Goal: Task Accomplishment & Management: Use online tool/utility

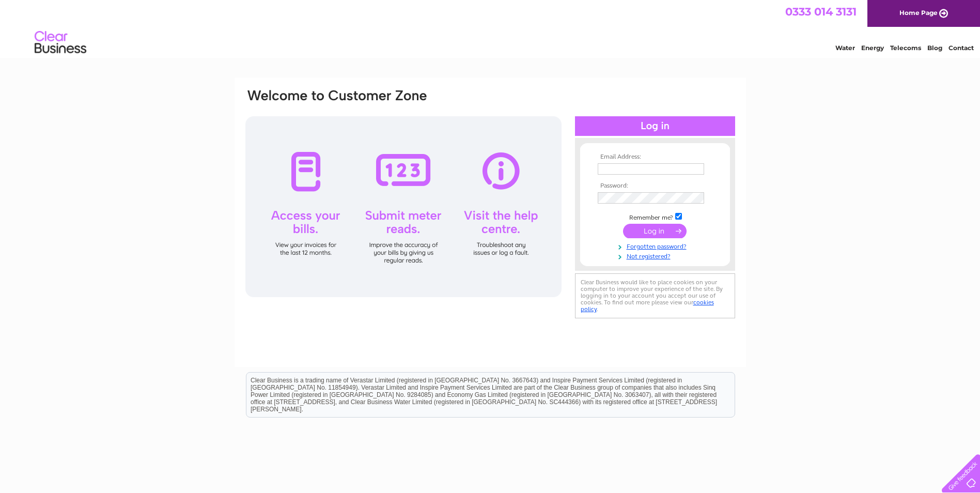
type input "mike.mcdonald@mcdonaldscaffolding.com"
click at [652, 234] on input "submit" at bounding box center [655, 231] width 64 height 14
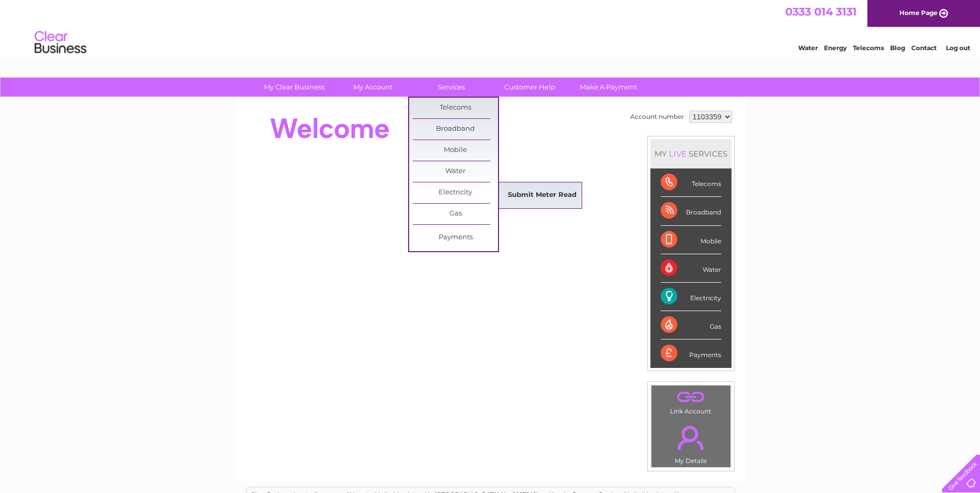
click at [526, 192] on link "Submit Meter Read" at bounding box center [542, 195] width 85 height 21
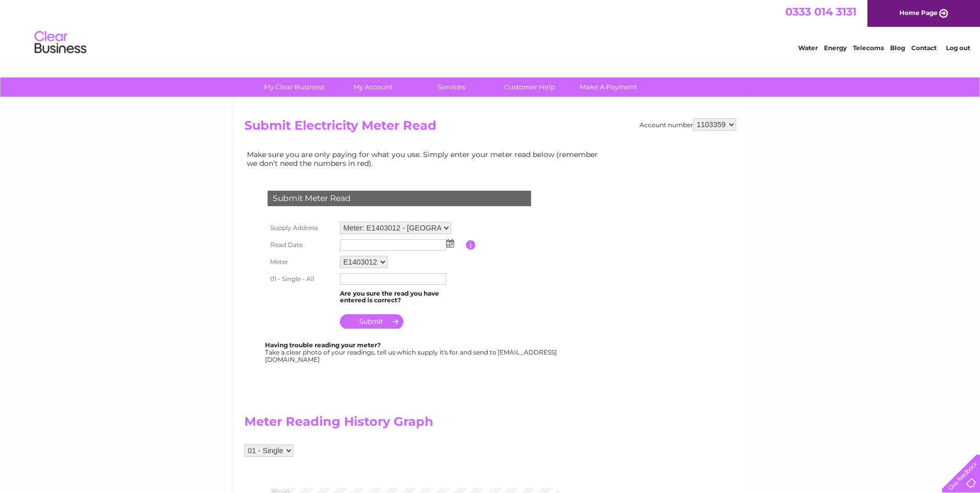
click at [449, 244] on img at bounding box center [450, 243] width 8 height 8
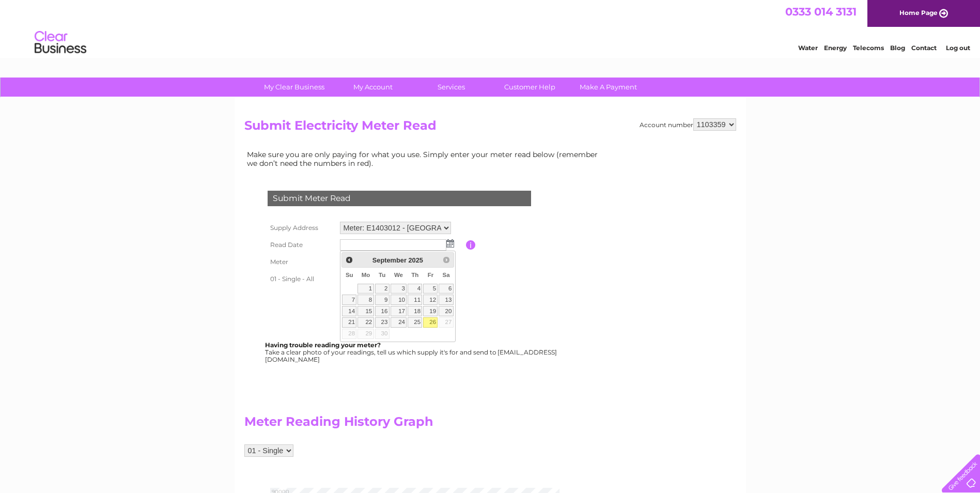
click at [431, 321] on link "26" at bounding box center [430, 322] width 14 height 10
type input "[DATE]"
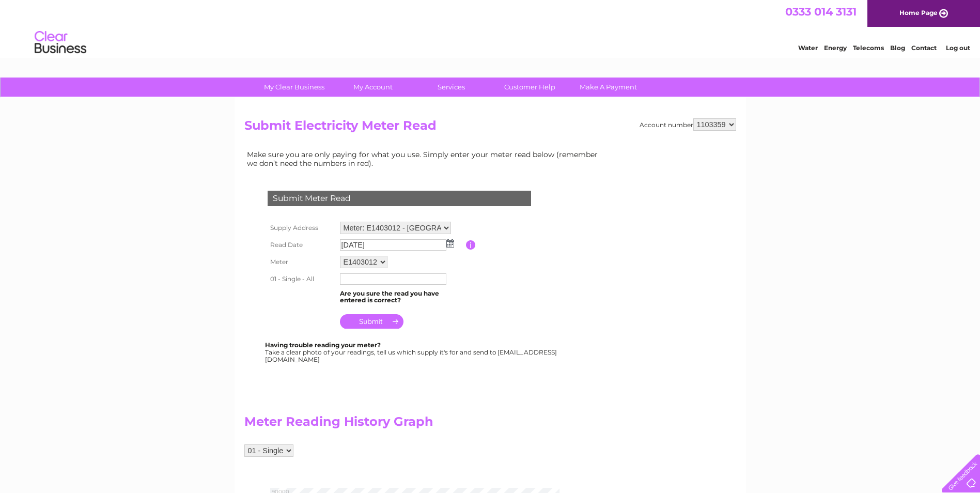
click at [353, 279] on input "text" at bounding box center [393, 278] width 106 height 11
type input "86124"
click at [372, 323] on input "submit" at bounding box center [372, 321] width 64 height 14
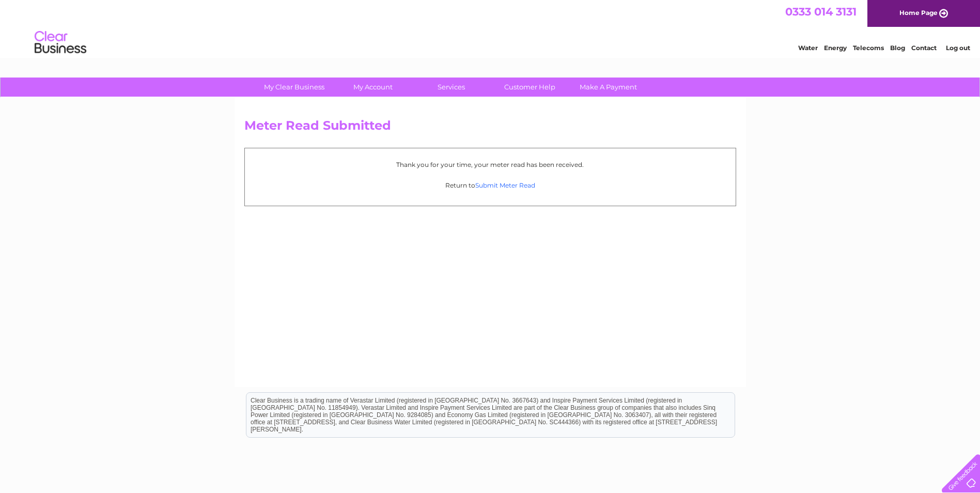
click at [499, 185] on link "Submit Meter Read" at bounding box center [505, 185] width 60 height 8
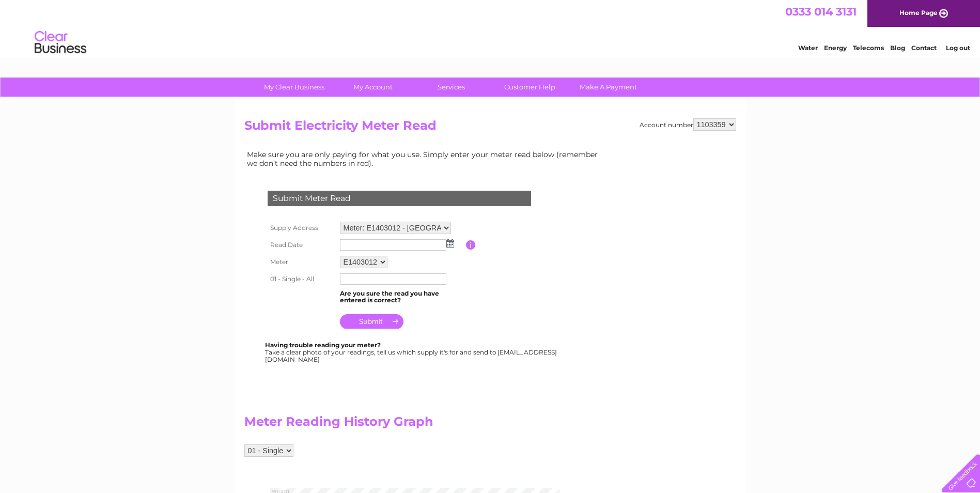
drag, startPoint x: 0, startPoint y: 0, endPoint x: 370, endPoint y: 244, distance: 443.9
click at [370, 244] on input "text" at bounding box center [393, 244] width 106 height 11
click at [451, 246] on img at bounding box center [451, 244] width 8 height 8
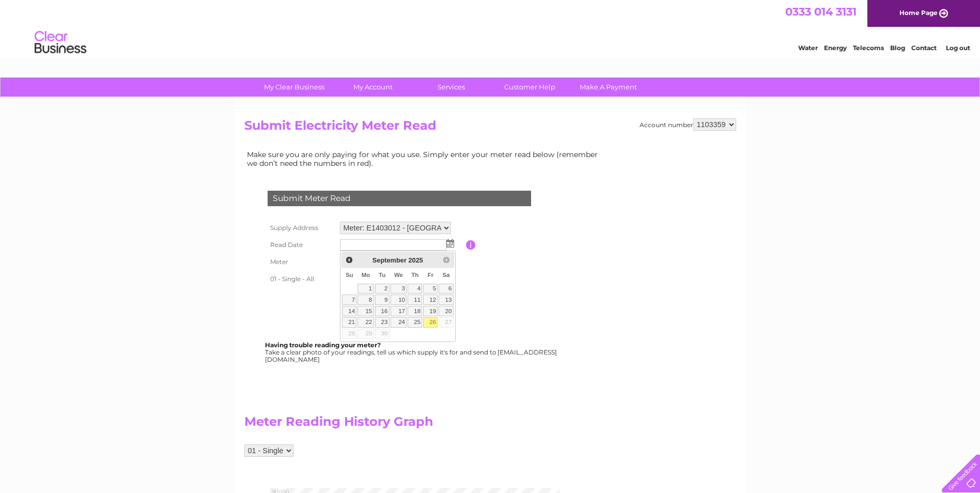
click at [433, 322] on link "26" at bounding box center [430, 322] width 14 height 10
type input "[DATE]"
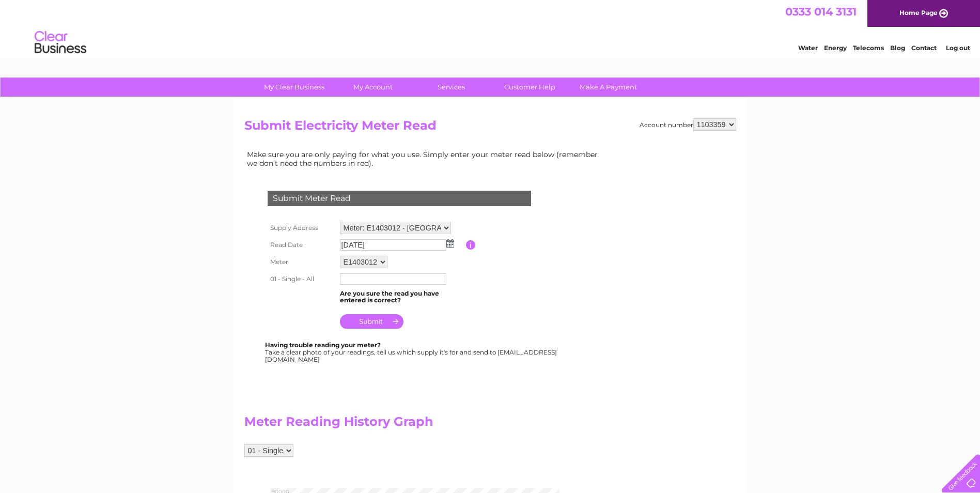
click at [377, 281] on input "text" at bounding box center [393, 278] width 106 height 11
click at [395, 279] on input "text" at bounding box center [393, 279] width 107 height 12
